Goal: Transaction & Acquisition: Obtain resource

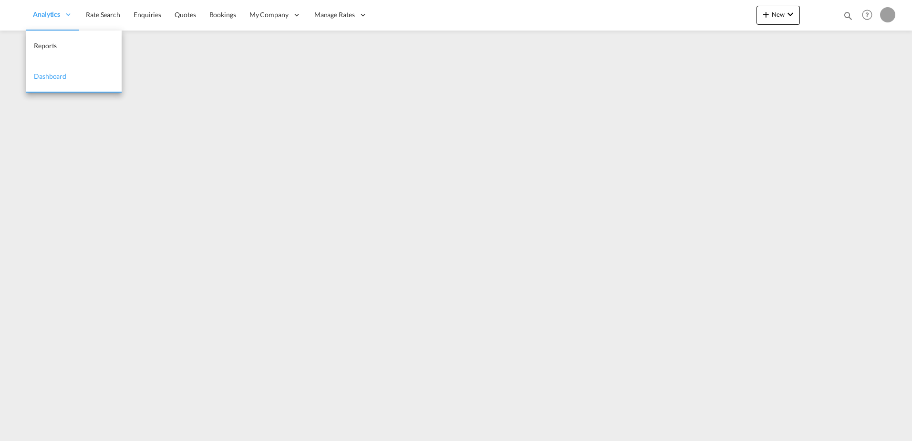
click at [60, 12] on span "Analytics" at bounding box center [46, 15] width 27 height 10
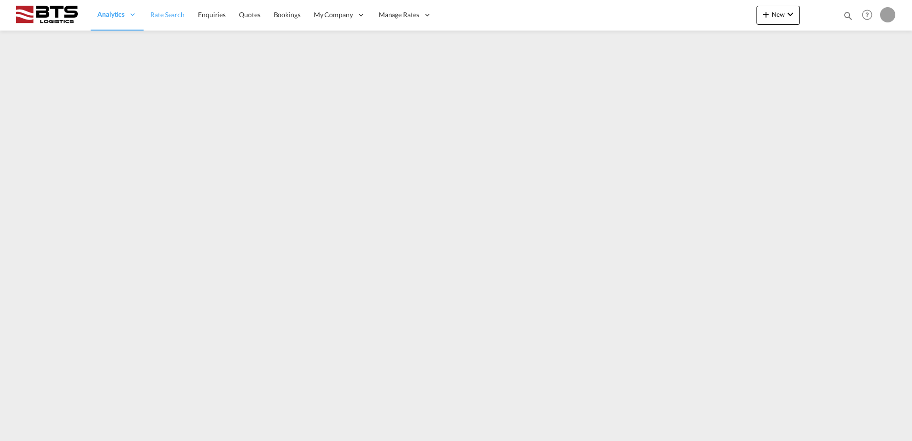
click at [179, 22] on link "Rate Search" at bounding box center [168, 15] width 48 height 31
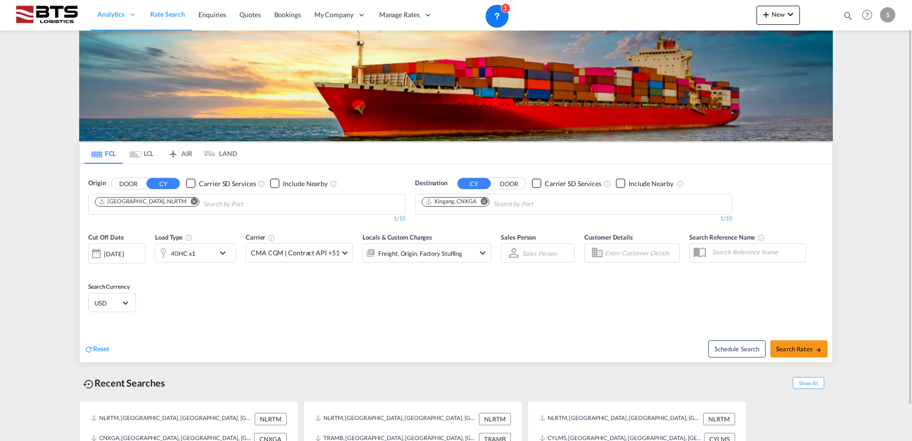
click at [484, 199] on md-icon "Remove" at bounding box center [484, 200] width 7 height 7
paste input "HCM"
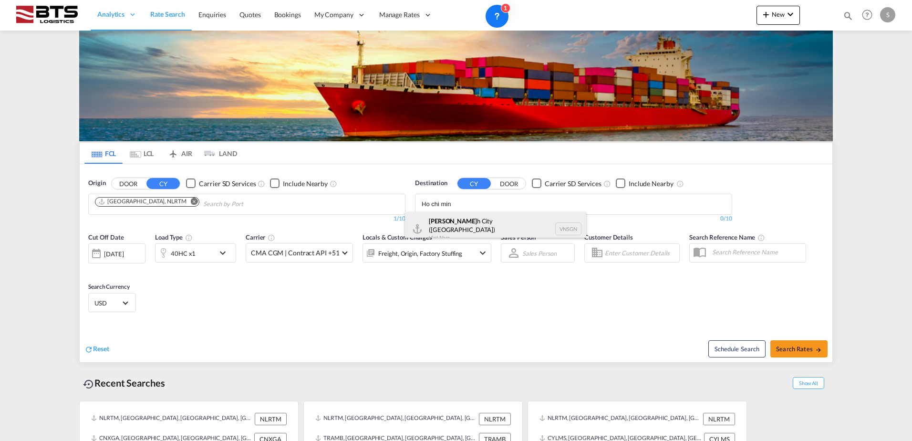
type input "Ho chi min"
click at [463, 218] on div "Ho Chi Min h City ([GEOGRAPHIC_DATA]) [GEOGRAPHIC_DATA] VNSGN" at bounding box center [495, 229] width 181 height 34
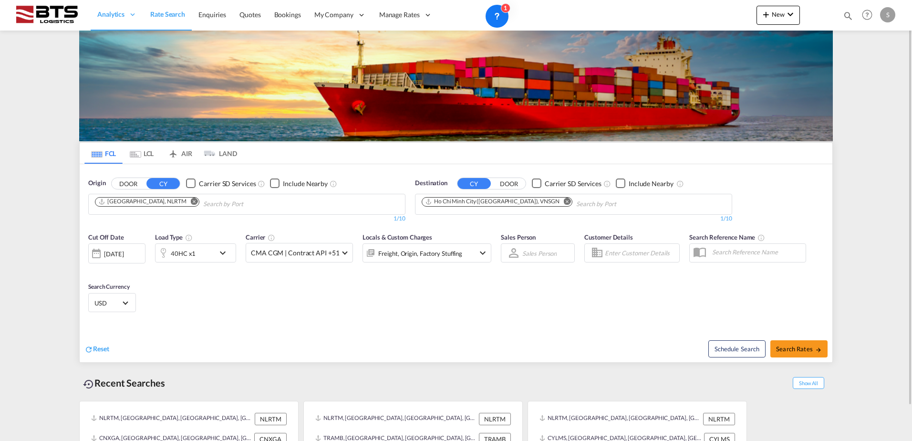
click at [290, 294] on div "Cut Off Date [DATE] [DATE] Load Type 40HC x1 Carrier CMA CGM | Contract API +51…" at bounding box center [456, 273] width 752 height 93
click at [159, 253] on div at bounding box center [162, 252] width 15 height 19
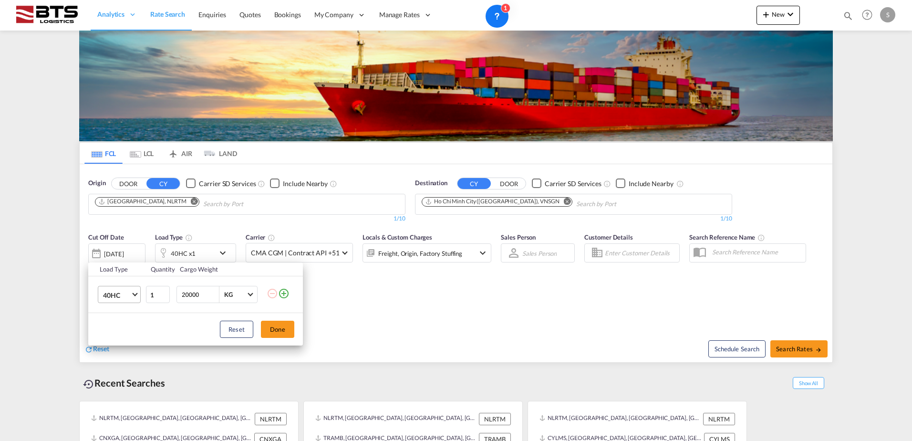
click at [121, 295] on span "40HC" at bounding box center [117, 295] width 28 height 10
click at [121, 253] on md-option "20GP" at bounding box center [127, 248] width 65 height 23
click at [286, 335] on button "Done" at bounding box center [277, 328] width 33 height 17
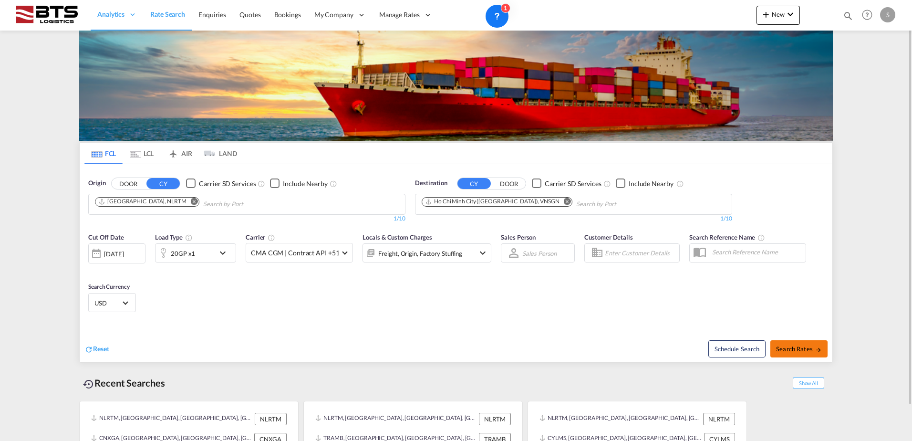
click at [807, 354] on button "Search Rates" at bounding box center [798, 348] width 57 height 17
type input "NLRTM to VNSGN / [DATE]"
